Goal: Task Accomplishment & Management: Use online tool/utility

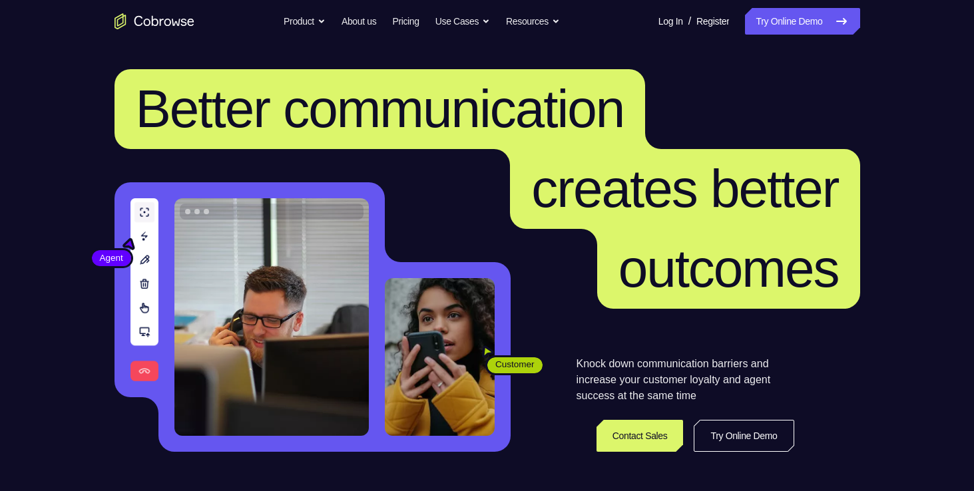
click at [790, 43] on header "Better communication creates better outcomes Customer Agent Agent Knock down co…" at bounding box center [487, 266] width 852 height 447
click at [790, 27] on link "Try Online Demo" at bounding box center [802, 21] width 115 height 27
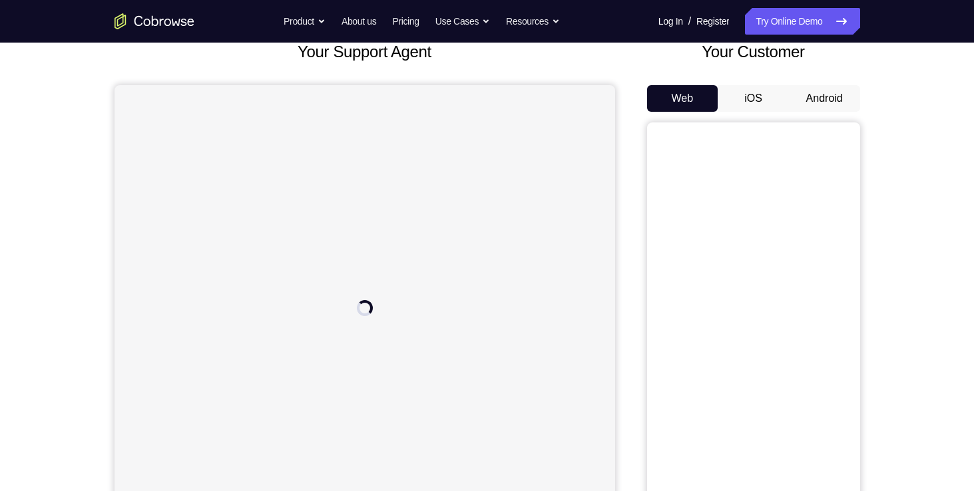
click at [826, 92] on button "Android" at bounding box center [824, 98] width 71 height 27
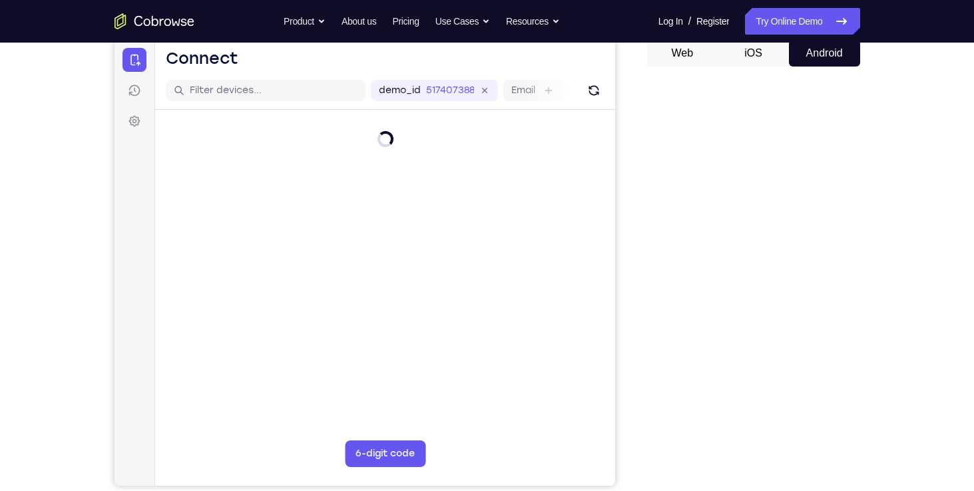
scroll to position [139, 0]
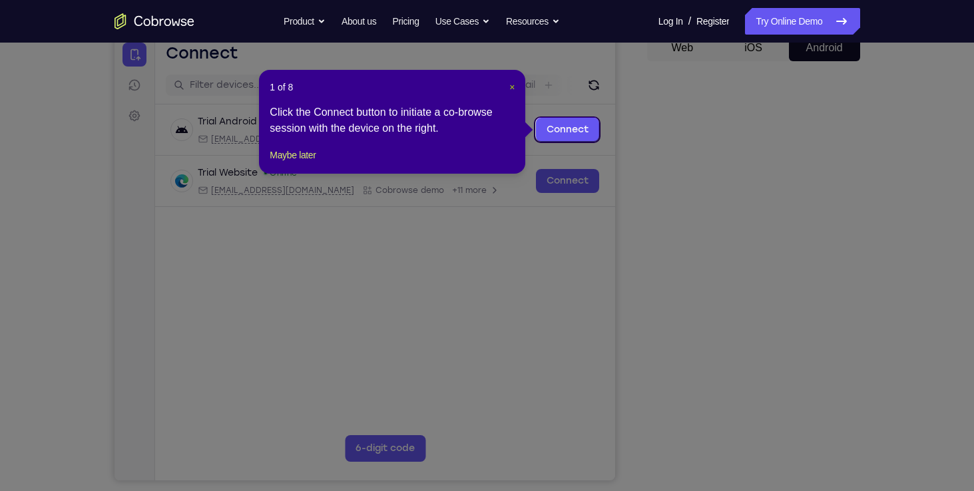
click at [513, 88] on span "×" at bounding box center [511, 87] width 5 height 11
